Goal: Check status: Check status

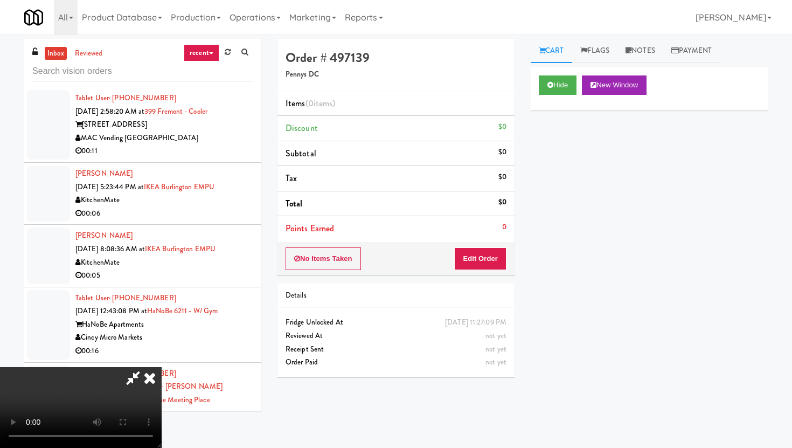
scroll to position [34, 0]
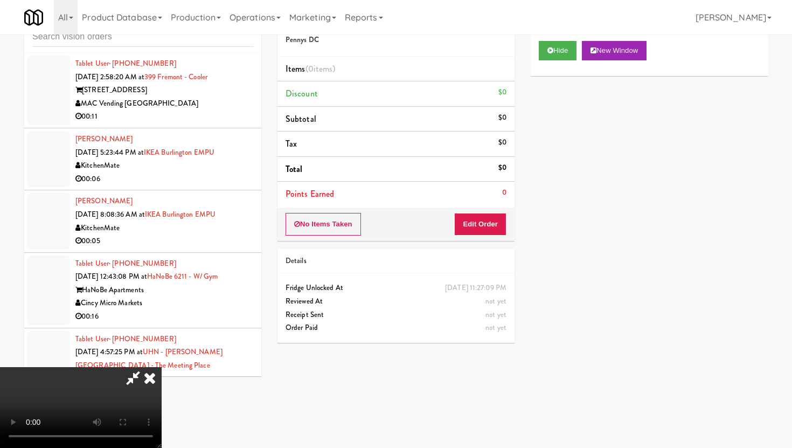
click at [146, 381] on icon at bounding box center [150, 378] width 24 height 22
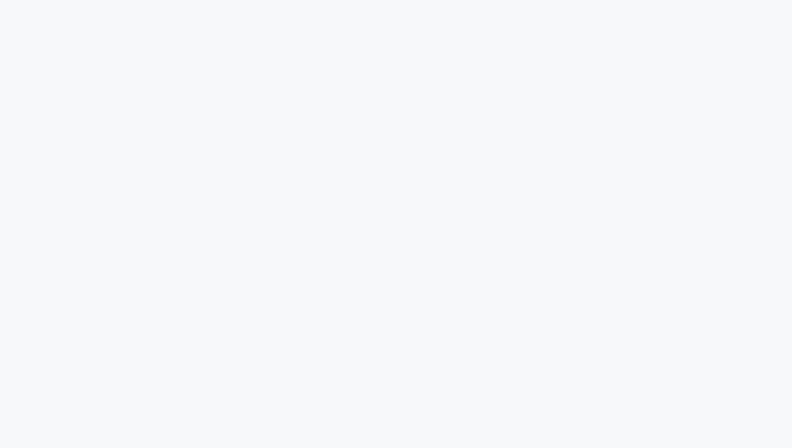
scroll to position [34, 0]
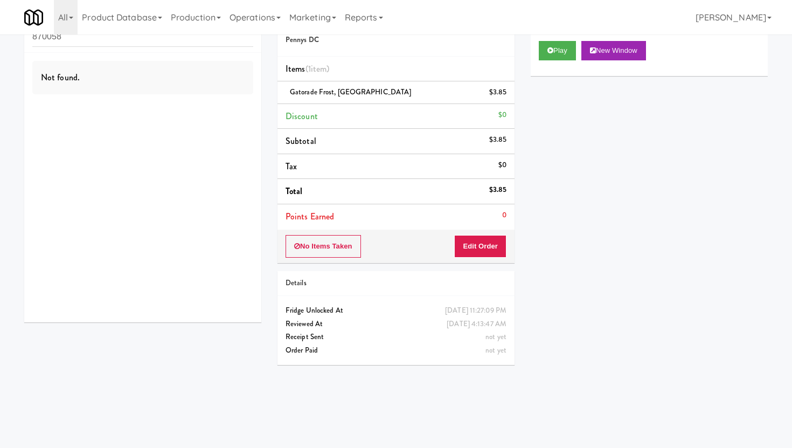
click at [107, 43] on input "870058" at bounding box center [142, 37] width 221 height 20
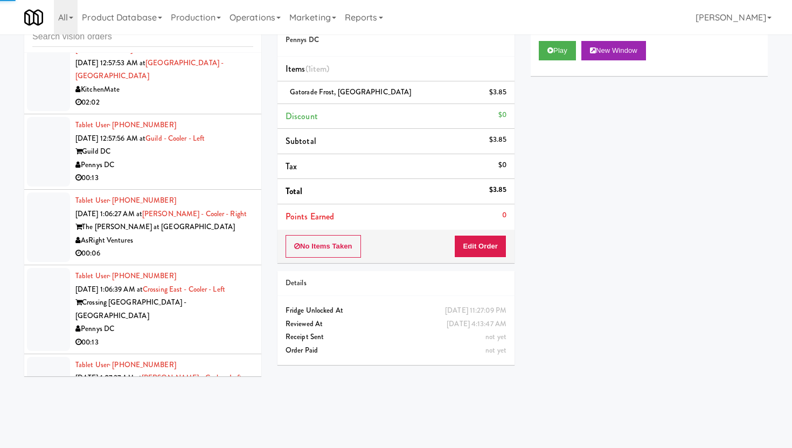
scroll to position [2134, 0]
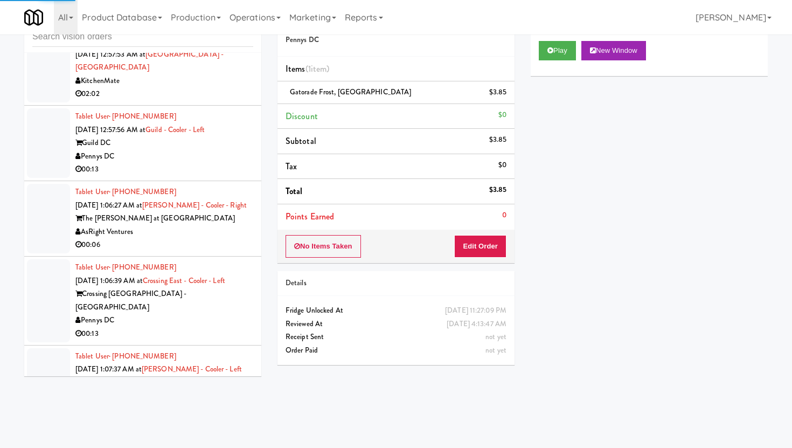
click at [195, 238] on div "00:06" at bounding box center [164, 244] width 178 height 13
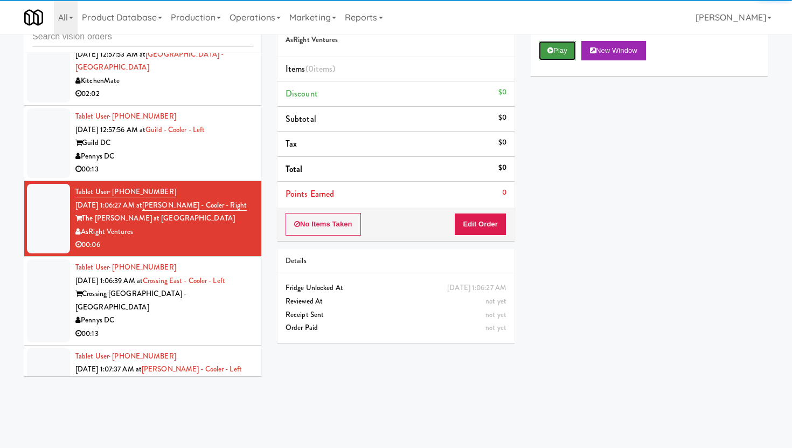
click at [553, 56] on button "Play" at bounding box center [557, 50] width 37 height 19
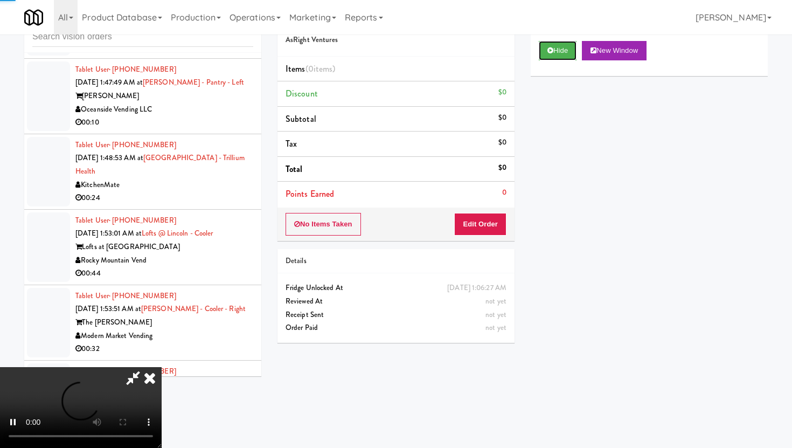
scroll to position [5752, 0]
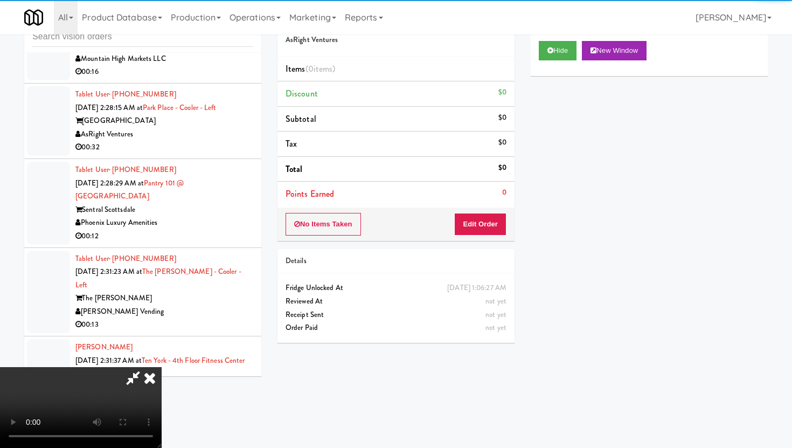
click at [219, 216] on div "Phoenix Luxury Amenities" at bounding box center [164, 222] width 178 height 13
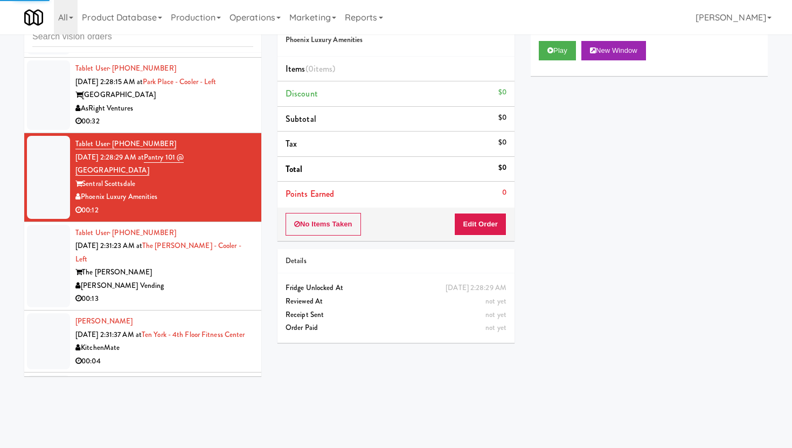
scroll to position [5800, 0]
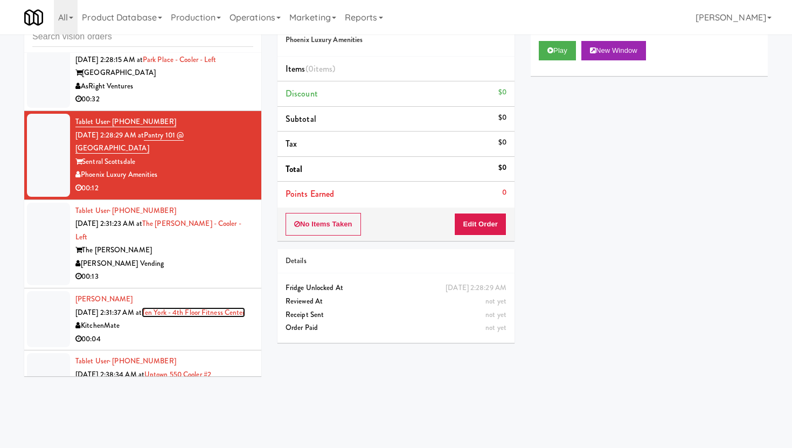
click at [189, 307] on link "Ten York - 4th Floor Fitness Center" at bounding box center [193, 312] width 103 height 10
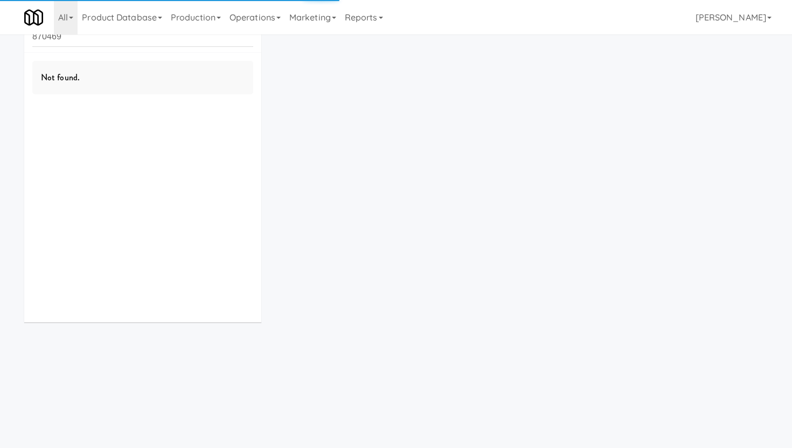
click at [141, 41] on input "870469" at bounding box center [142, 37] width 221 height 20
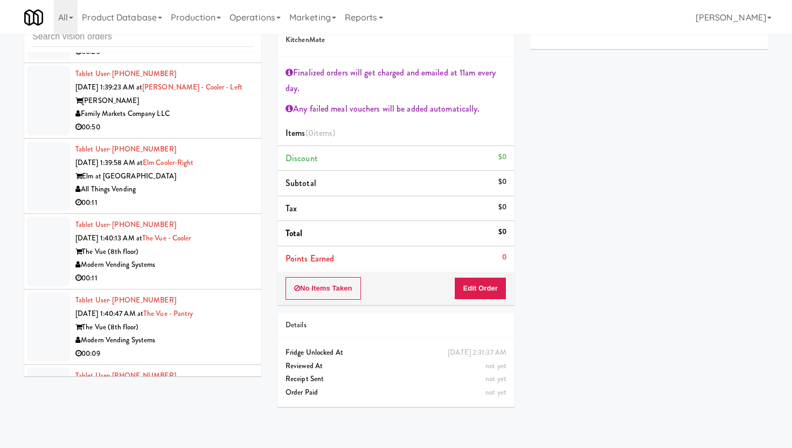
scroll to position [5752, 0]
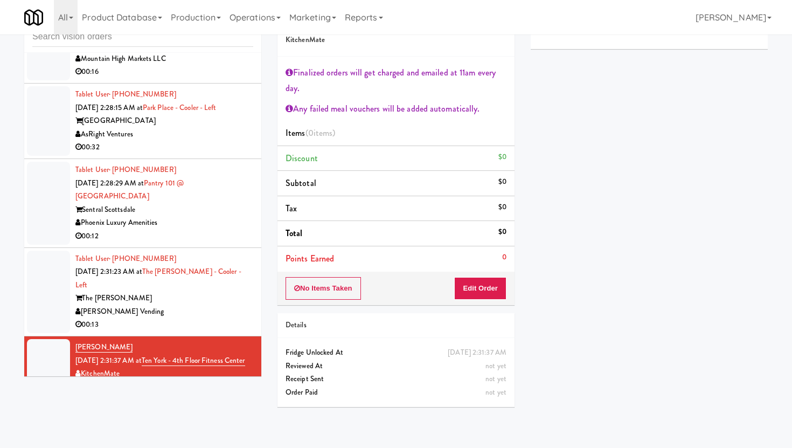
click at [182, 367] on div "KitchenMate" at bounding box center [164, 373] width 178 height 13
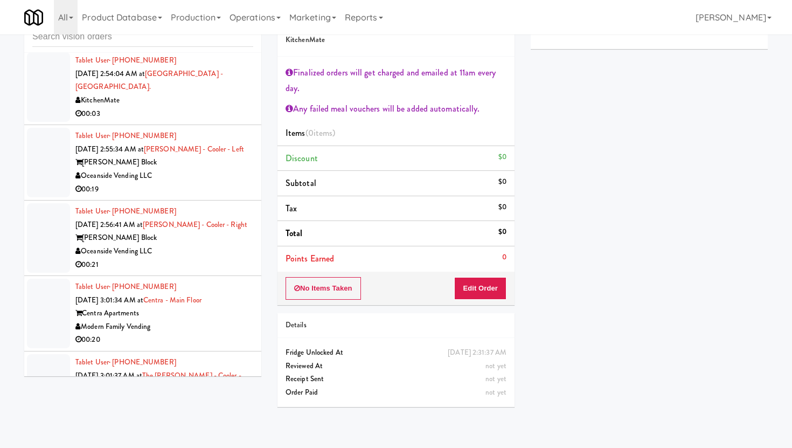
scroll to position [6845, 0]
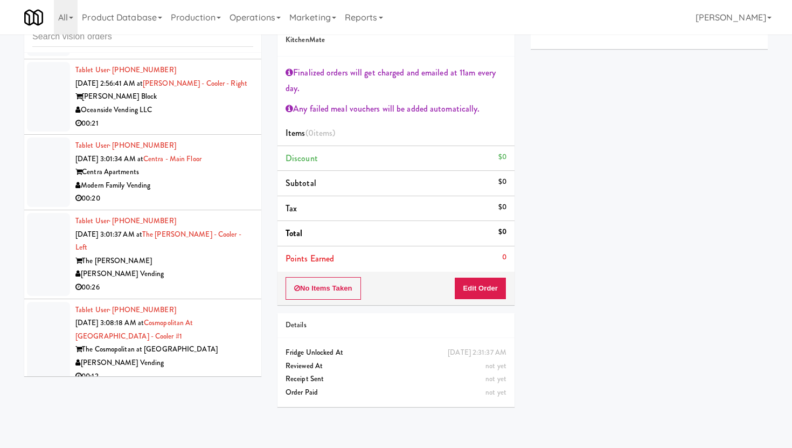
click at [222, 356] on div "[PERSON_NAME] Vending" at bounding box center [164, 362] width 178 height 13
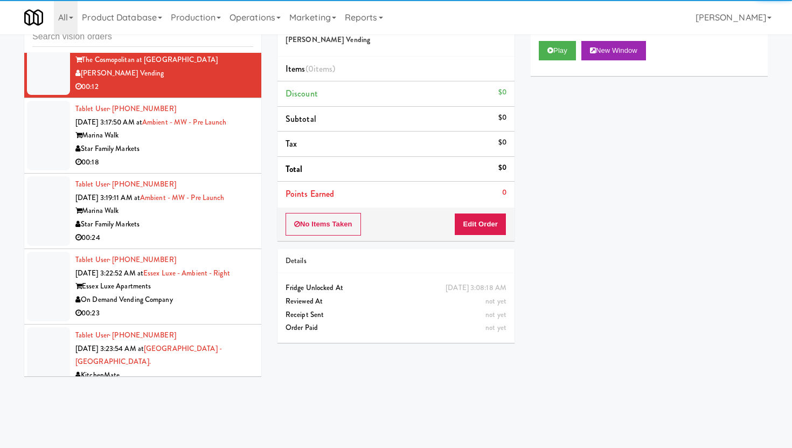
scroll to position [7140, 0]
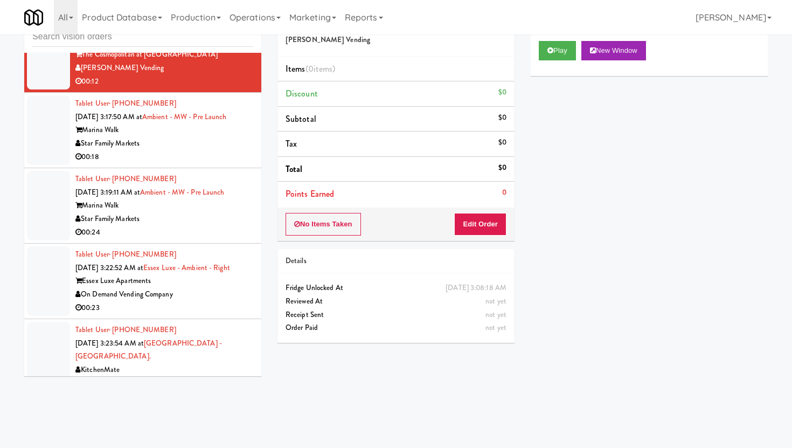
click at [197, 363] on div "KitchenMate" at bounding box center [164, 369] width 178 height 13
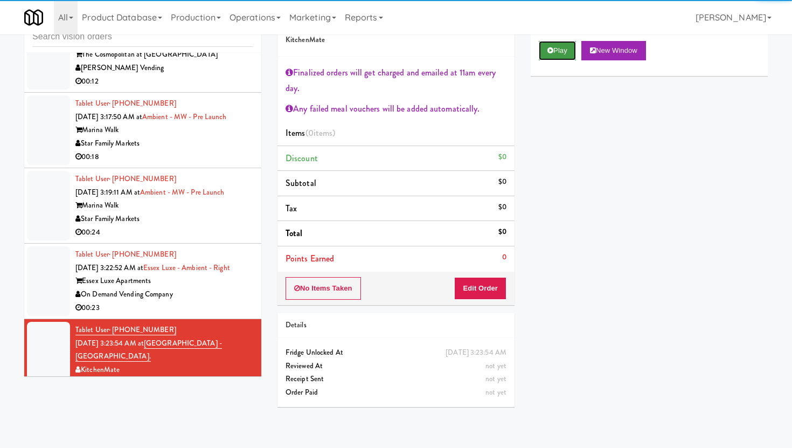
click at [561, 54] on button "Play" at bounding box center [557, 50] width 37 height 19
